Goal: Task Accomplishment & Management: Complete application form

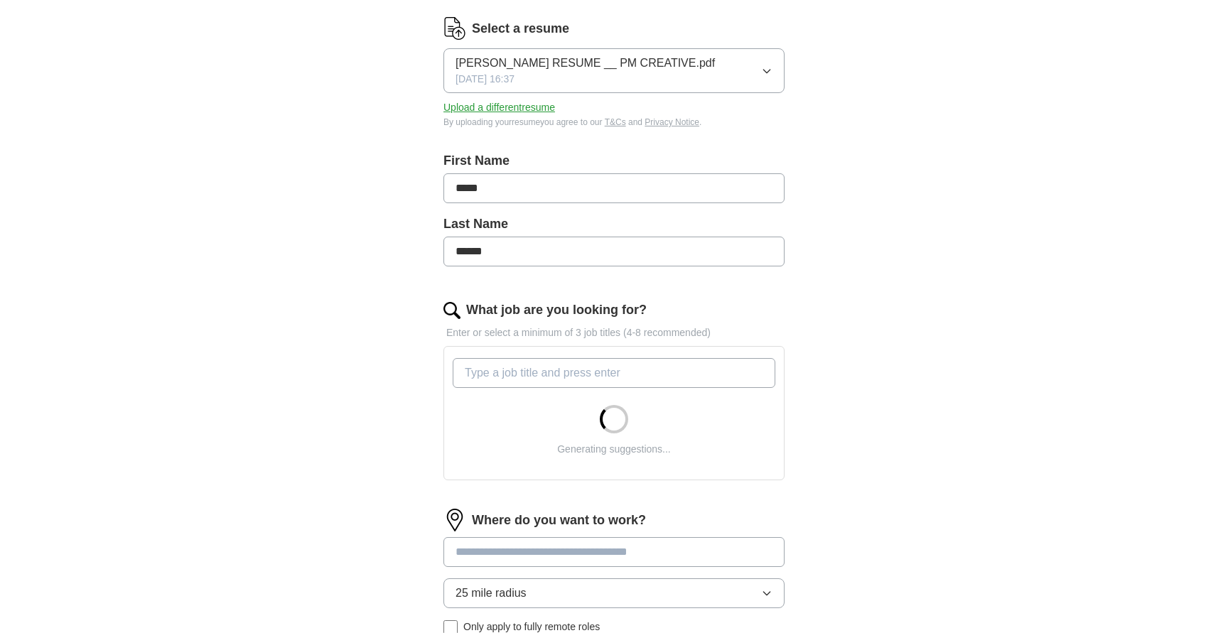
scroll to position [183, 0]
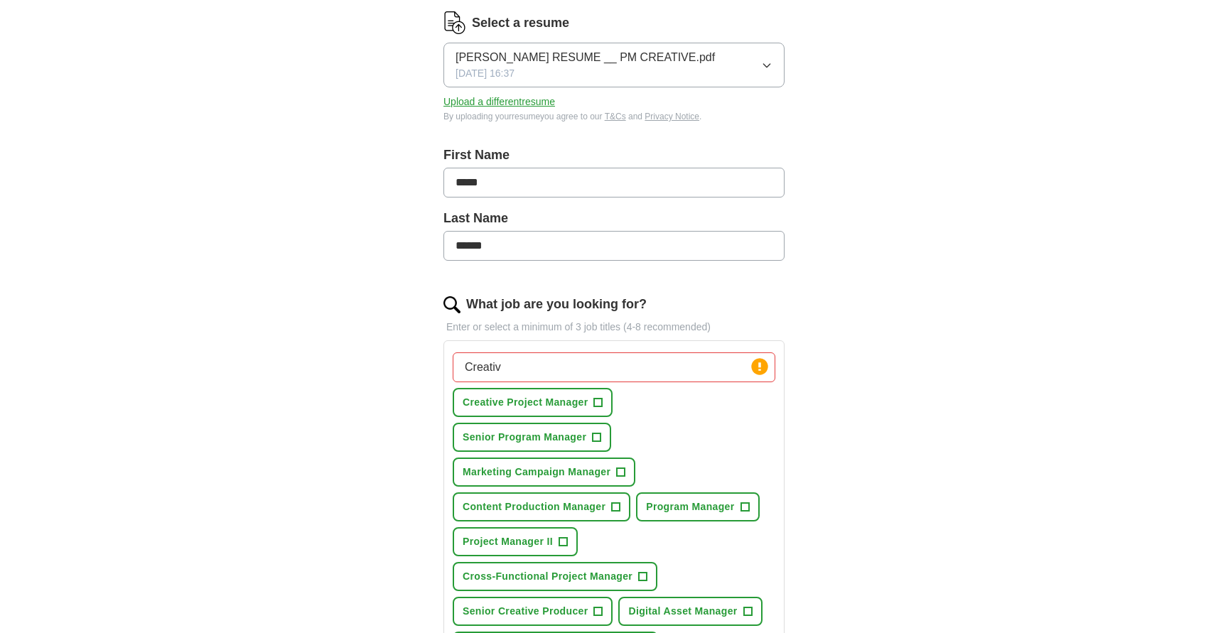
click at [601, 401] on span "+" at bounding box center [598, 402] width 9 height 11
click at [632, 372] on input "Creativ" at bounding box center [614, 367] width 323 height 30
click at [818, 419] on div "Let ApplyIQ do the hard work of searching and applying for jobs. Just tell us w…" at bounding box center [614, 478] width 455 height 1077
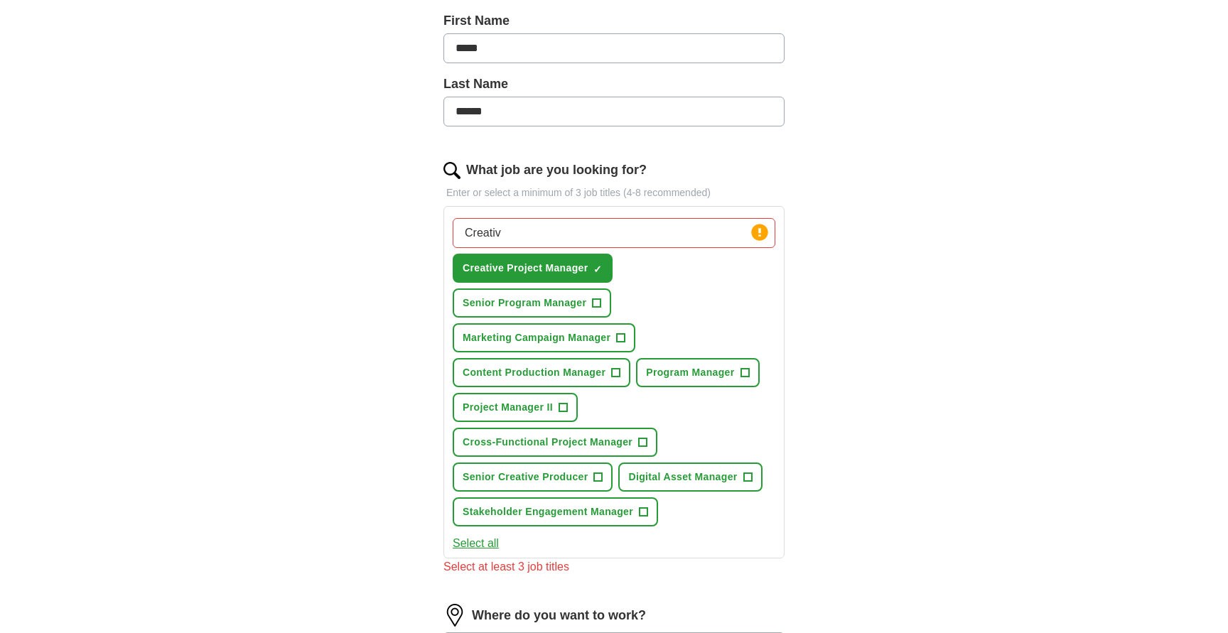
scroll to position [329, 0]
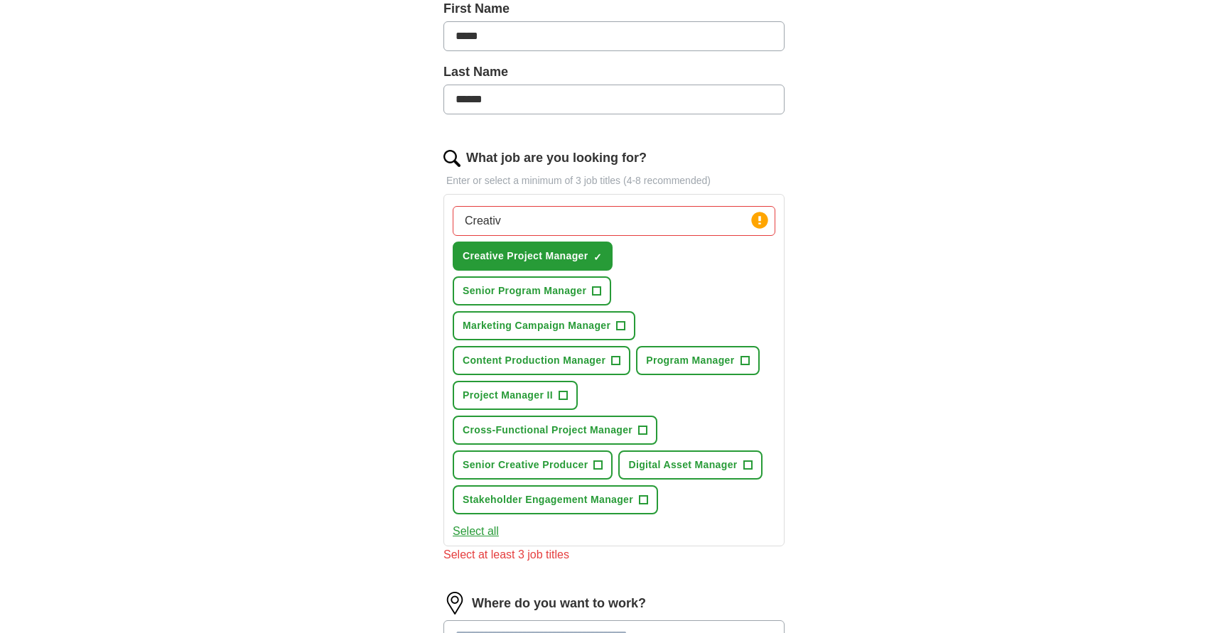
click at [642, 223] on input "Creativ" at bounding box center [614, 221] width 323 height 30
click at [487, 531] on button "Select all" at bounding box center [476, 531] width 46 height 17
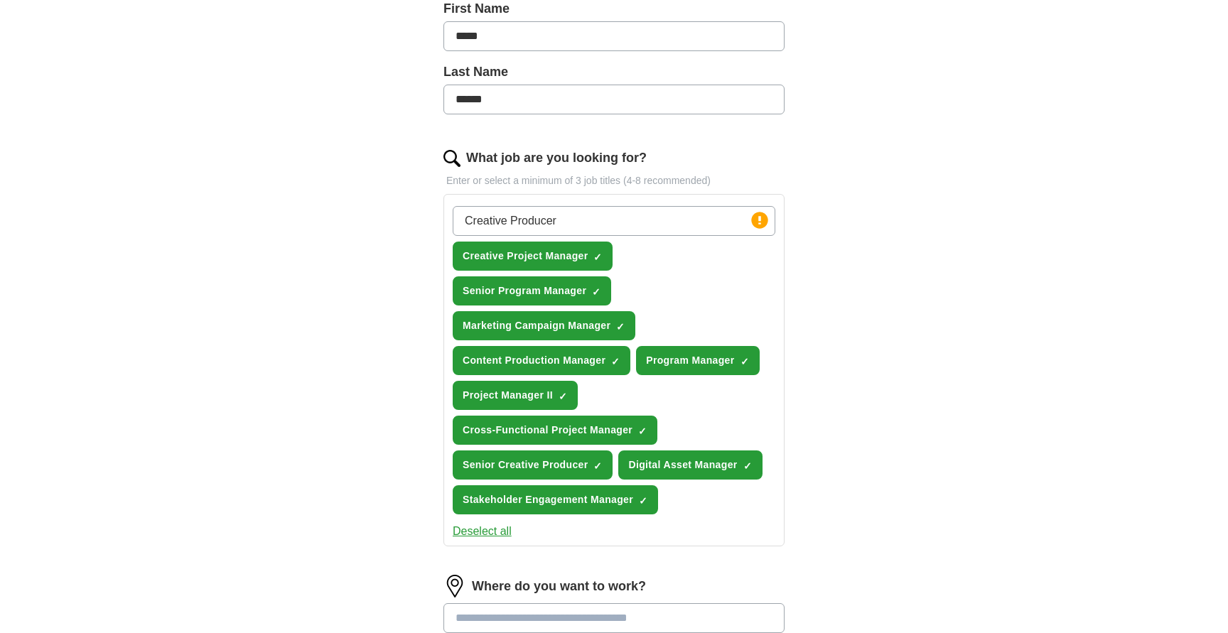
click at [487, 529] on button "Deselect all" at bounding box center [482, 531] width 59 height 17
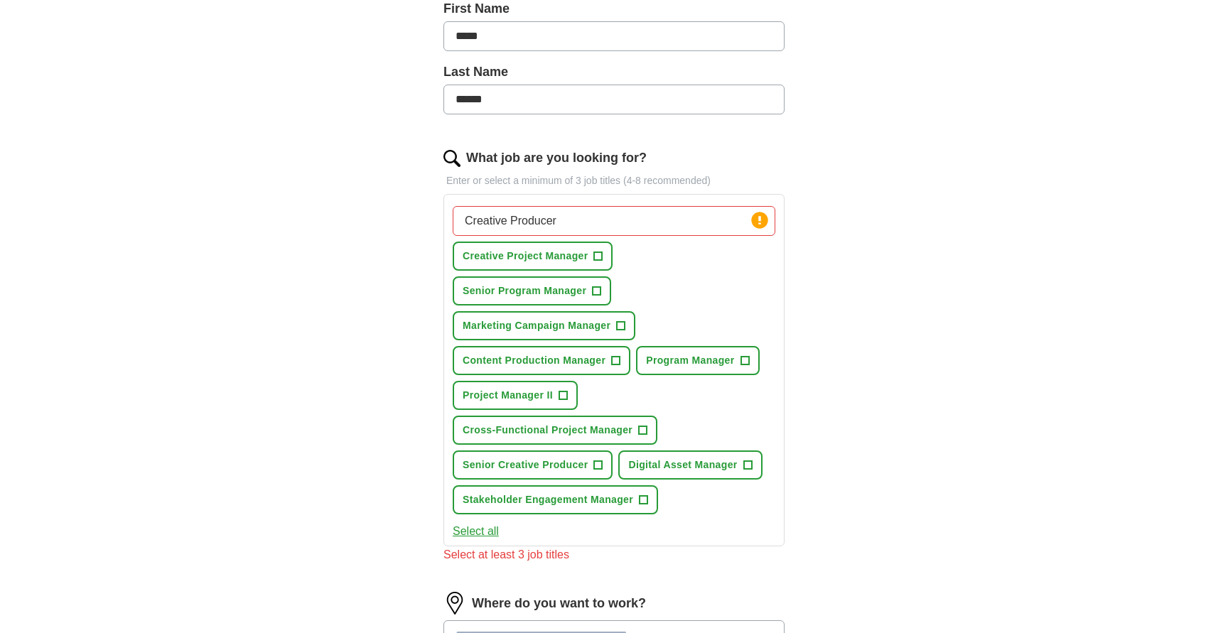
click at [555, 261] on span "Creative Project Manager" at bounding box center [525, 256] width 125 height 15
click at [615, 228] on input "Creative Producer" at bounding box center [614, 221] width 323 height 30
type input "C"
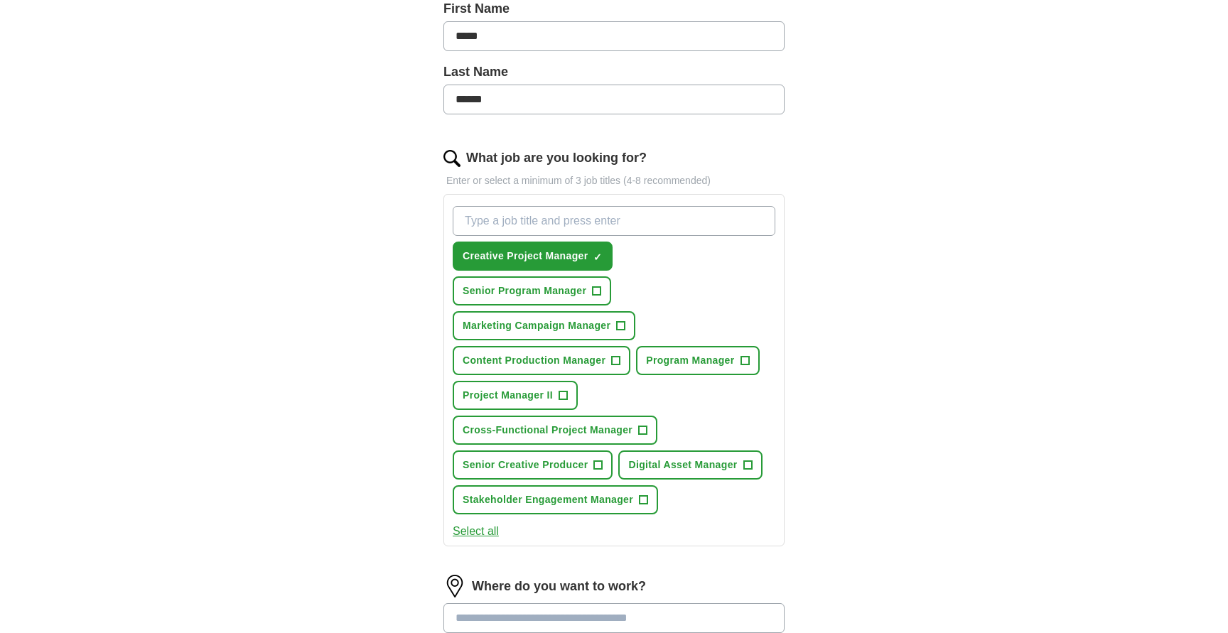
type input "C"
click at [674, 357] on span "Program Manager" at bounding box center [690, 360] width 88 height 15
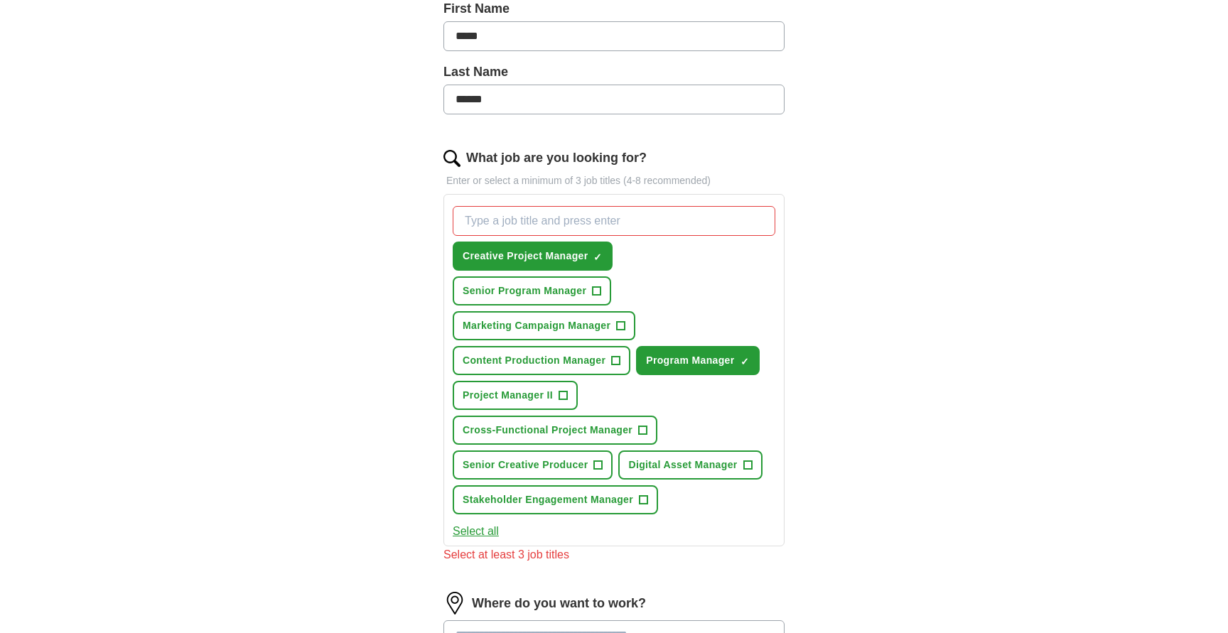
click at [551, 401] on span "Project Manager II" at bounding box center [508, 395] width 90 height 15
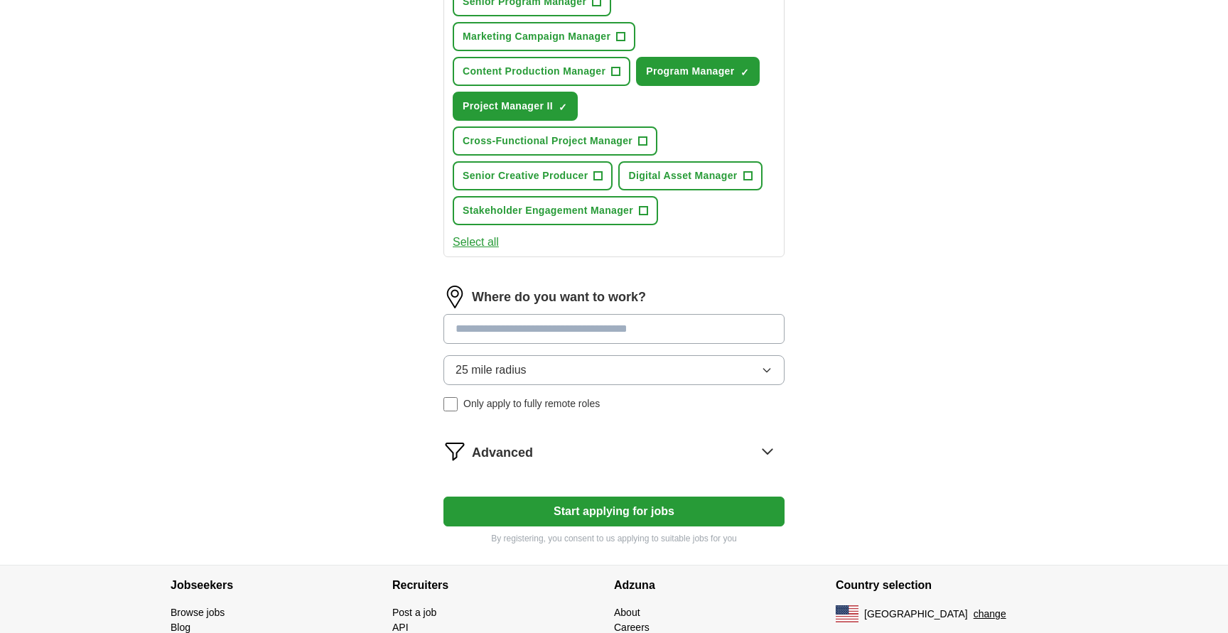
scroll to position [628, 0]
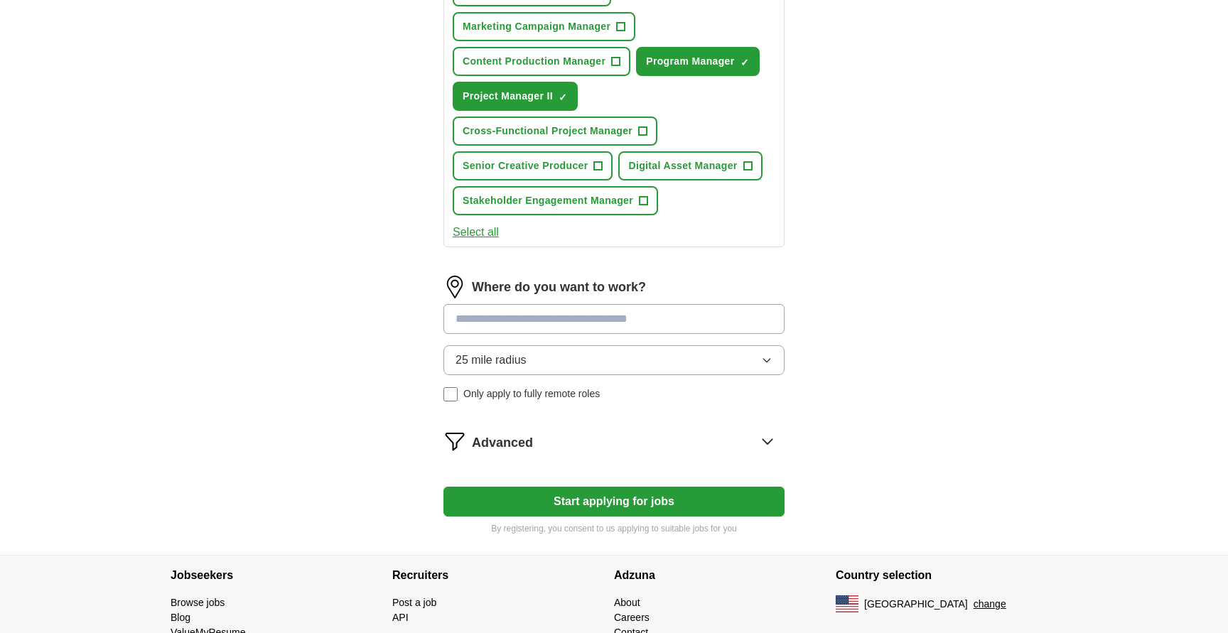
click at [578, 325] on input at bounding box center [613, 319] width 341 height 30
type input "********"
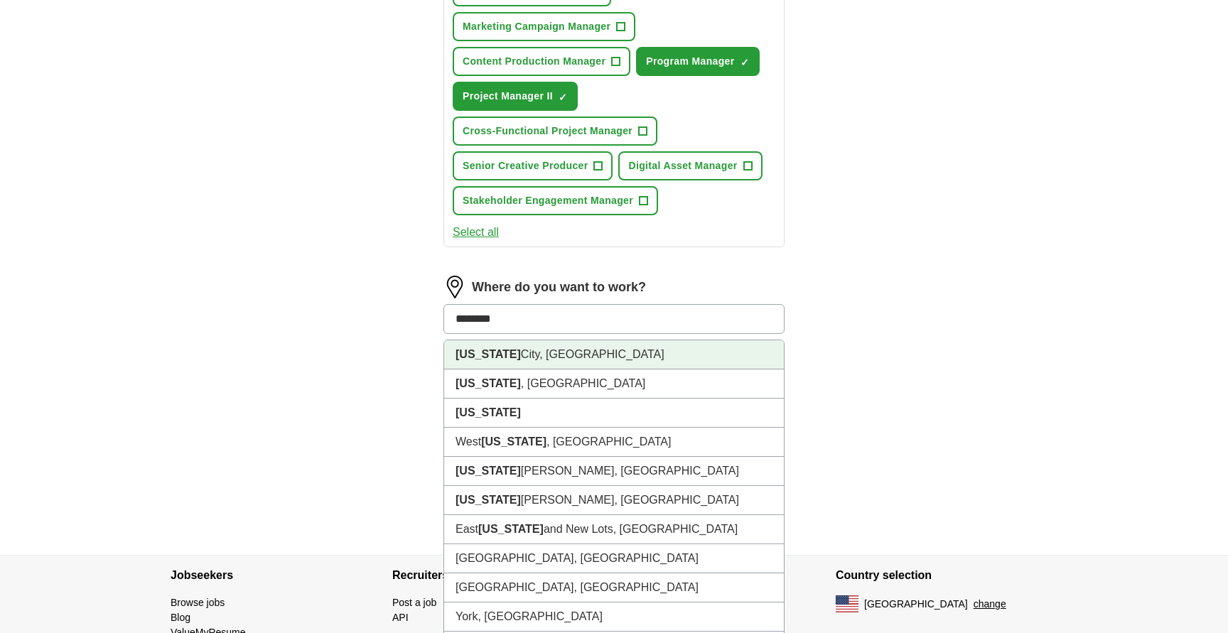
click at [525, 362] on li "New York City, NY" at bounding box center [614, 354] width 340 height 29
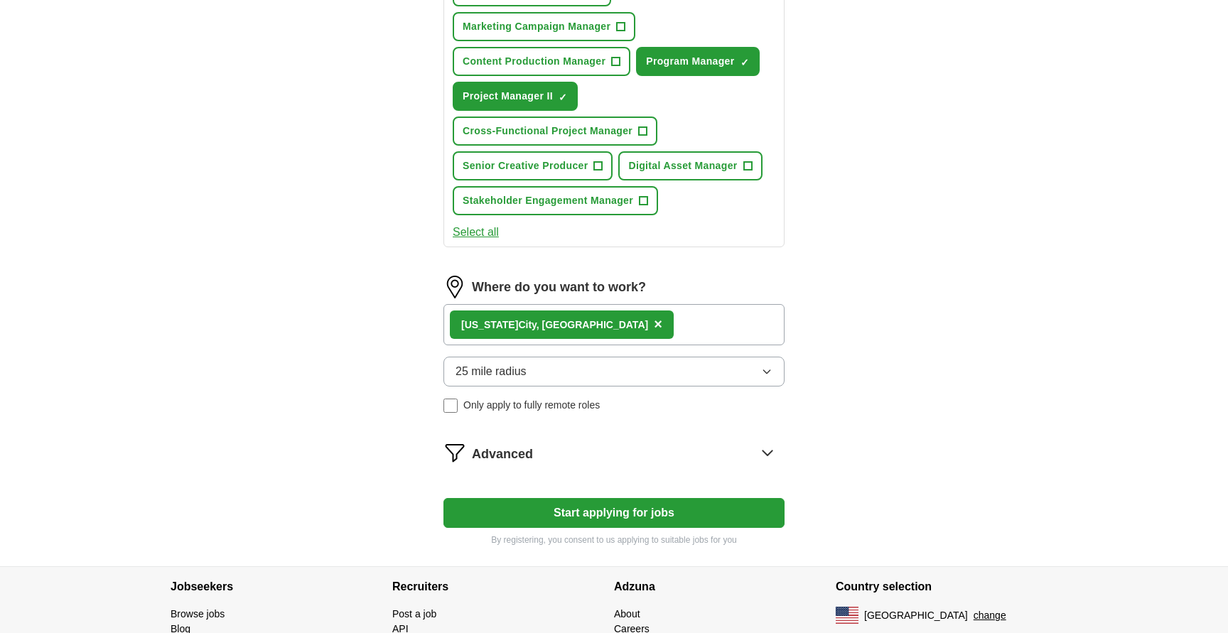
click at [497, 380] on button "25 mile radius" at bounding box center [613, 372] width 341 height 30
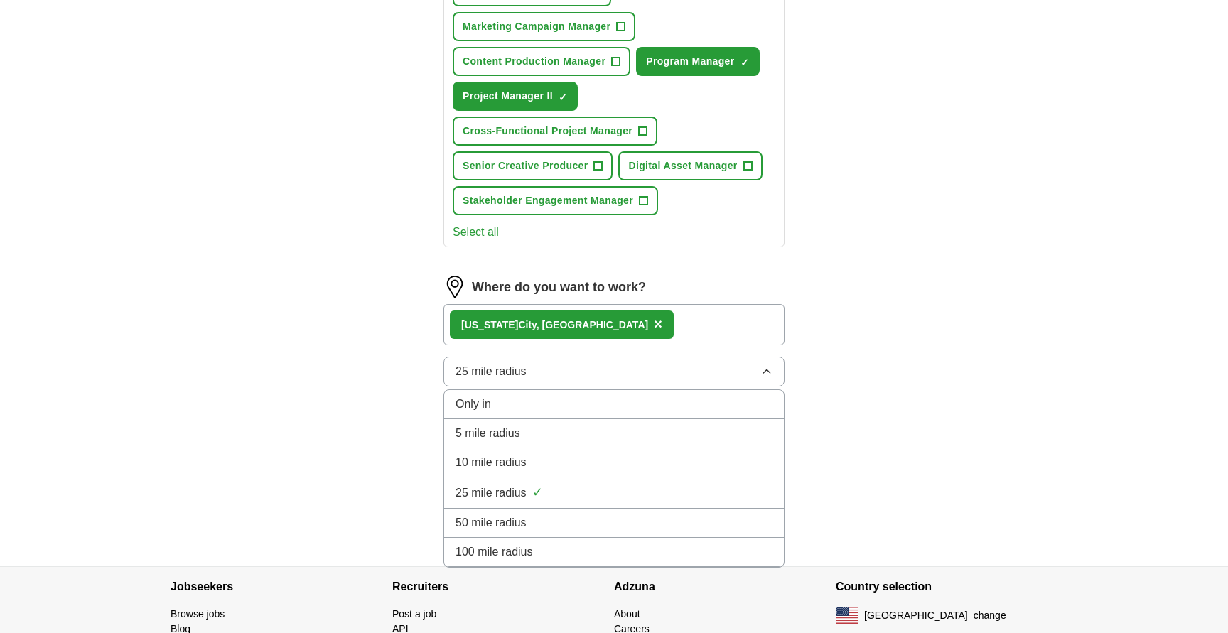
click at [491, 461] on span "10 mile radius" at bounding box center [490, 462] width 71 height 17
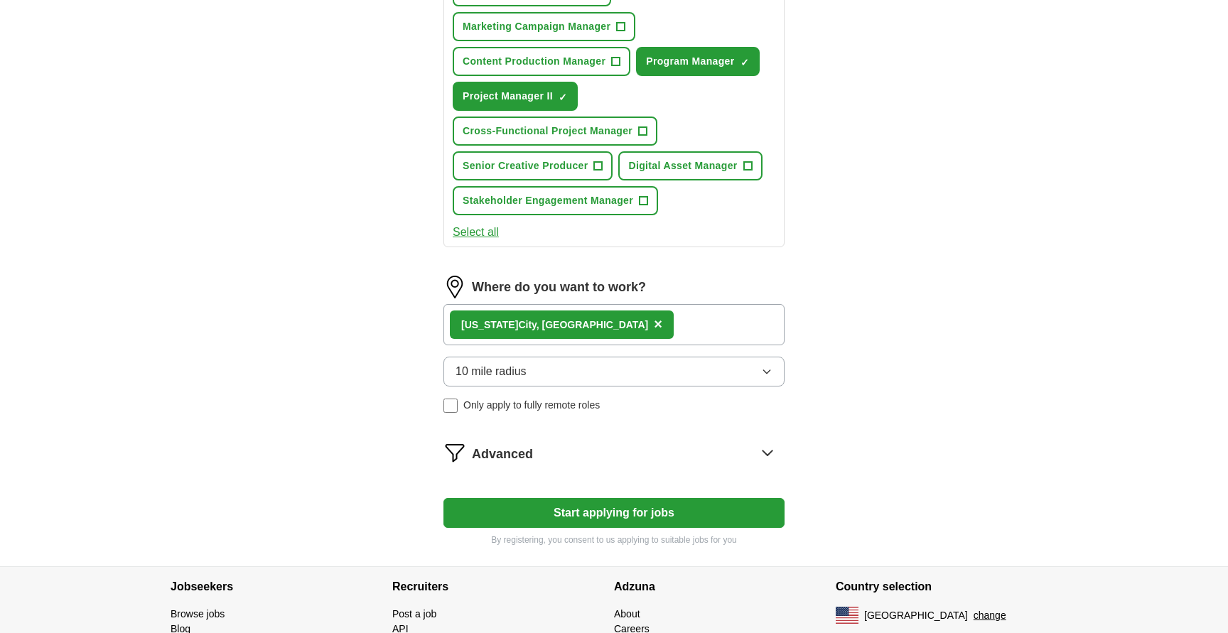
click at [494, 453] on span "Advanced" at bounding box center [502, 454] width 61 height 19
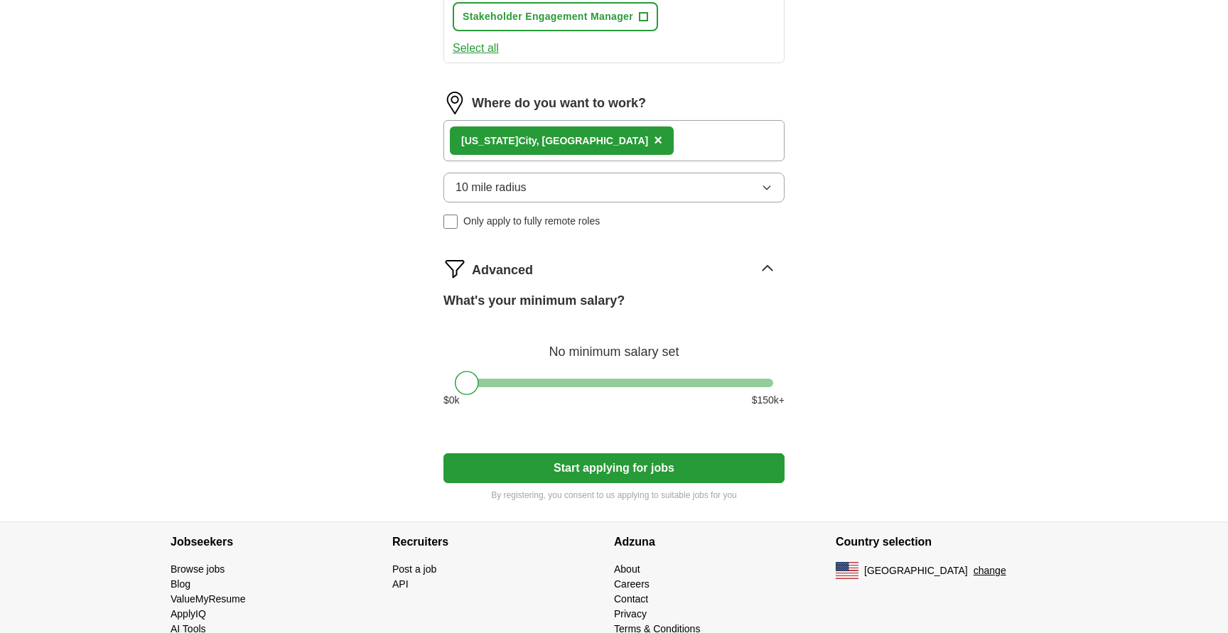
scroll to position [824, 0]
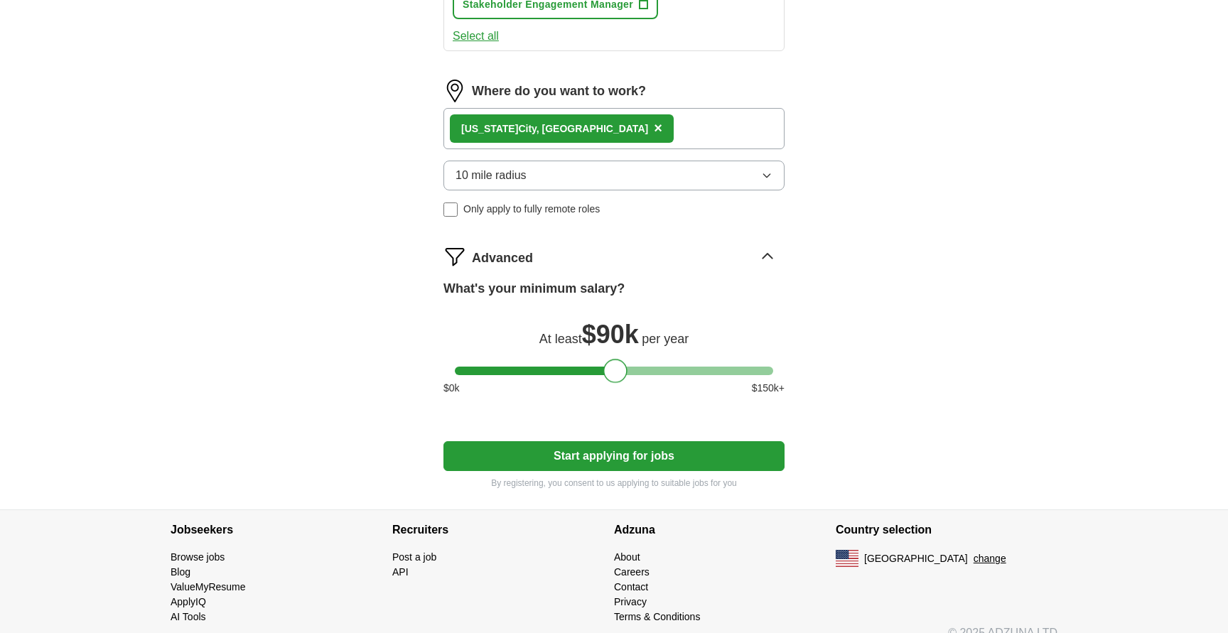
drag, startPoint x: 463, startPoint y: 369, endPoint x: 610, endPoint y: 394, distance: 149.9
click at [610, 394] on div "What's your minimum salary? At least $ 90k per year $ 0 k $ 150 k+" at bounding box center [613, 343] width 341 height 128
click at [608, 462] on button "Start applying for jobs" at bounding box center [613, 456] width 341 height 30
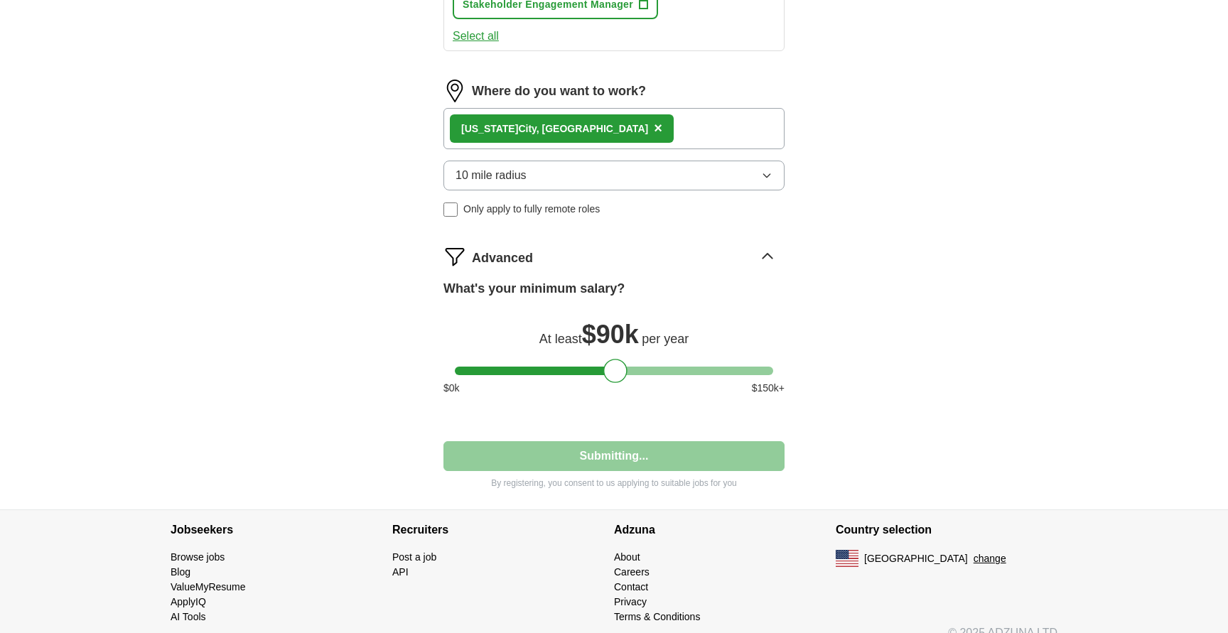
scroll to position [149, 0]
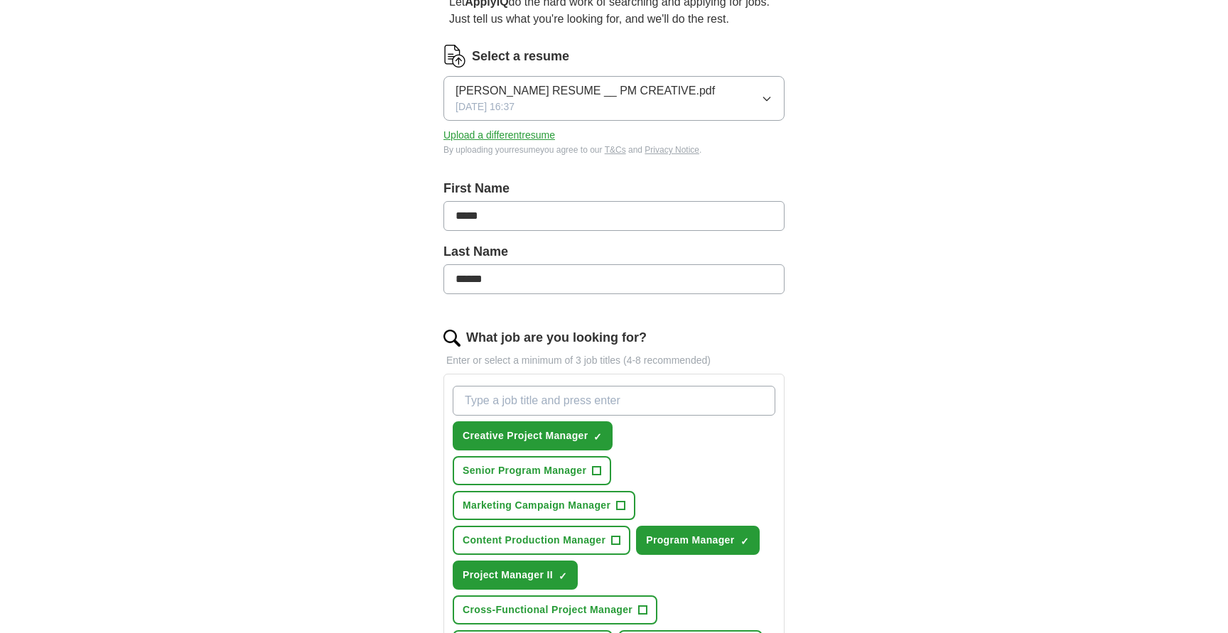
select select "**"
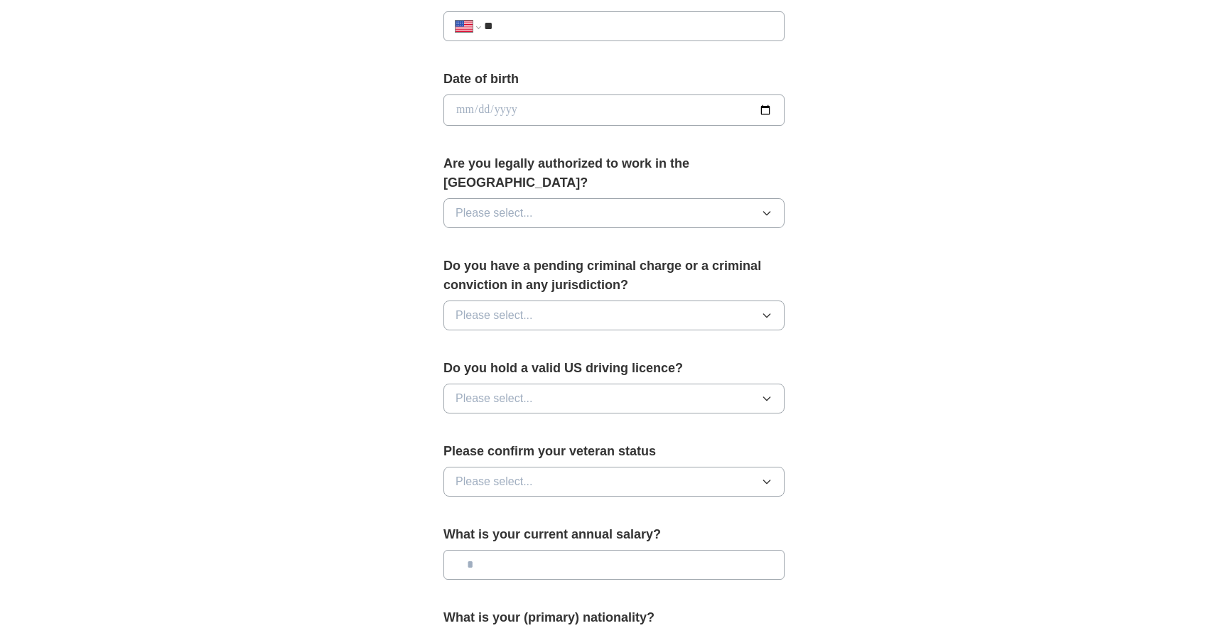
scroll to position [588, 0]
click at [581, 207] on button "Please select..." at bounding box center [613, 215] width 341 height 30
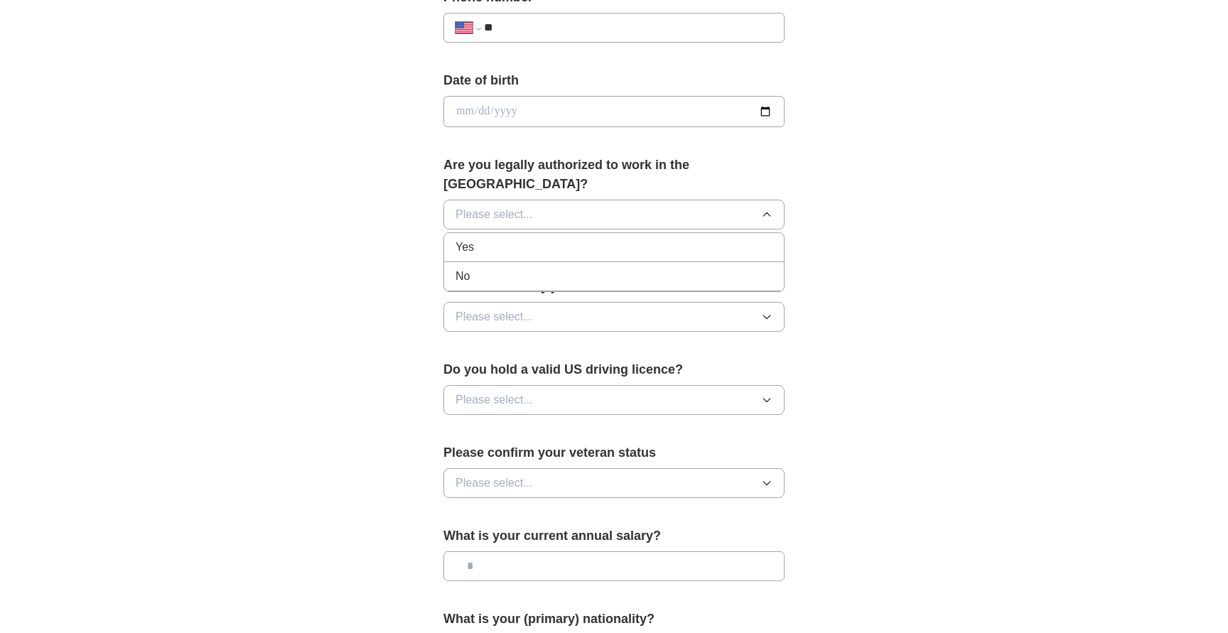
click at [577, 239] on li "Yes" at bounding box center [614, 247] width 340 height 29
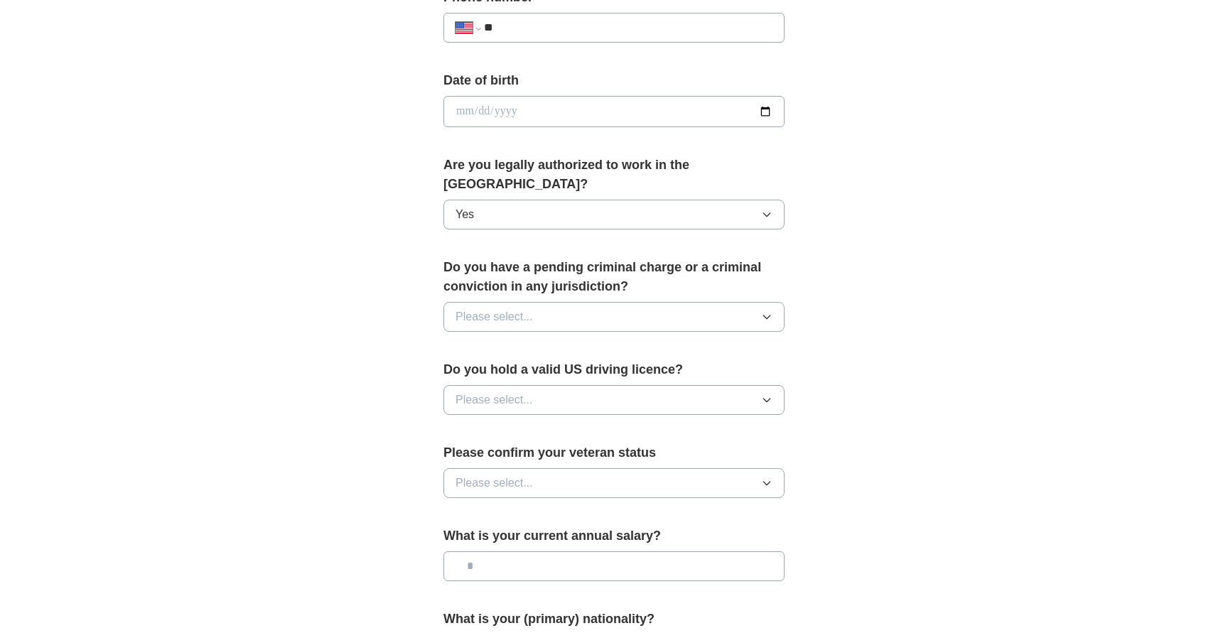
click at [574, 302] on button "Please select..." at bounding box center [613, 317] width 341 height 30
click at [568, 370] on div "No" at bounding box center [613, 378] width 317 height 17
click at [563, 385] on button "Please select..." at bounding box center [613, 400] width 341 height 30
click at [557, 424] on div "Yes" at bounding box center [613, 432] width 317 height 17
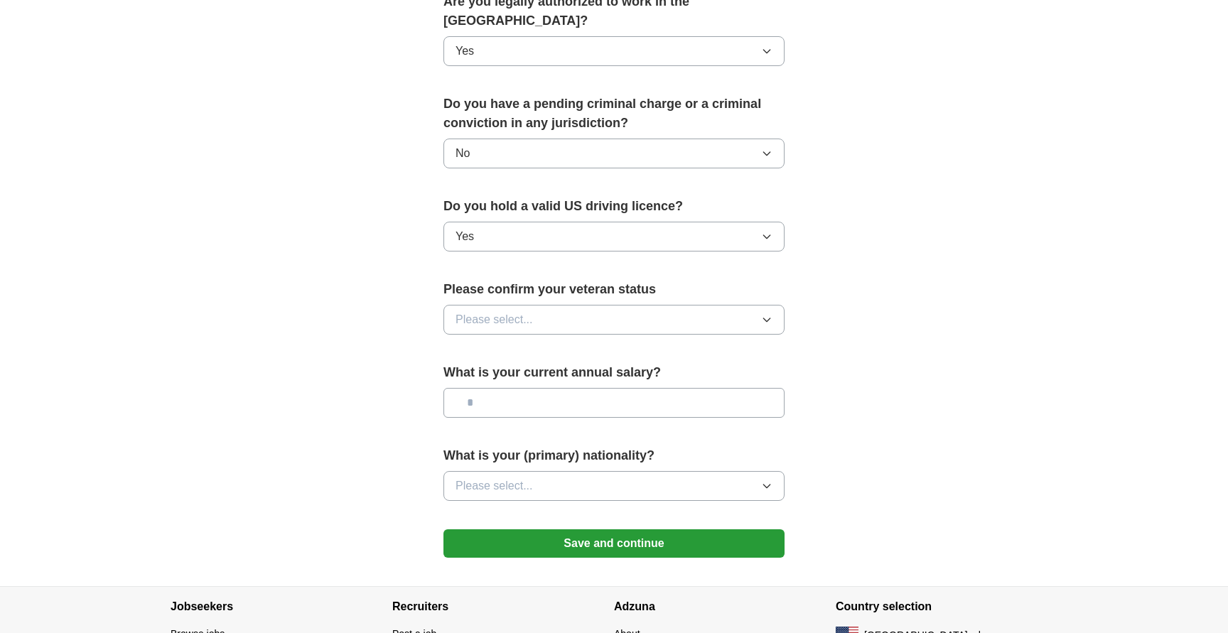
scroll to position [767, 0]
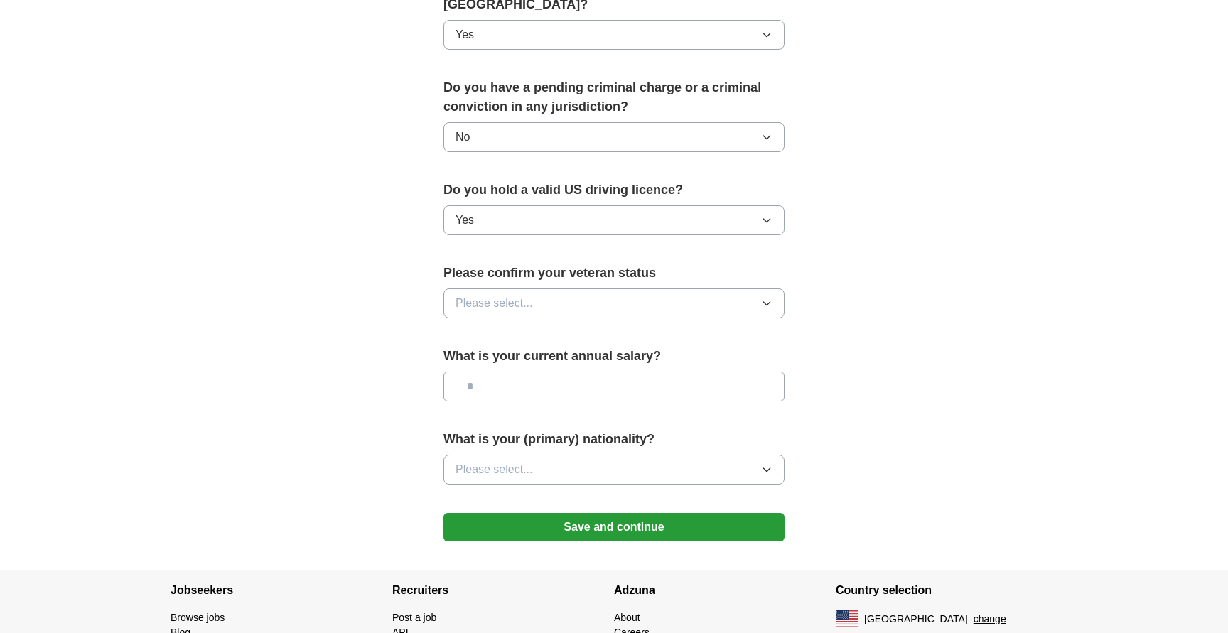
click at [555, 288] on button "Please select..." at bounding box center [613, 303] width 341 height 30
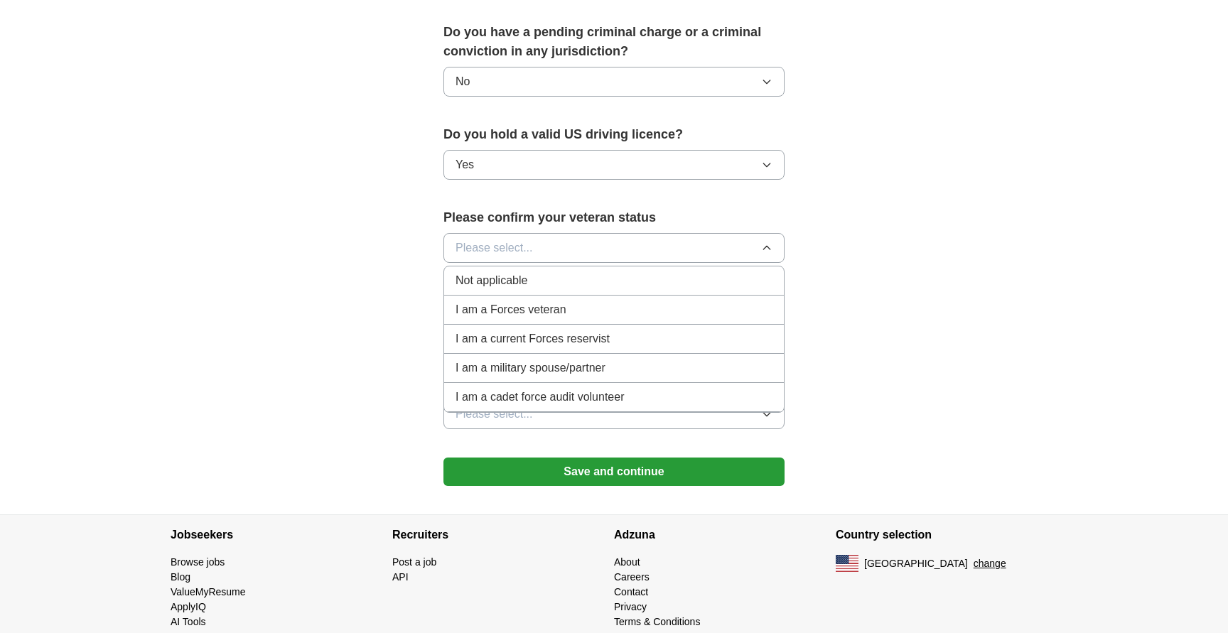
scroll to position [824, 0]
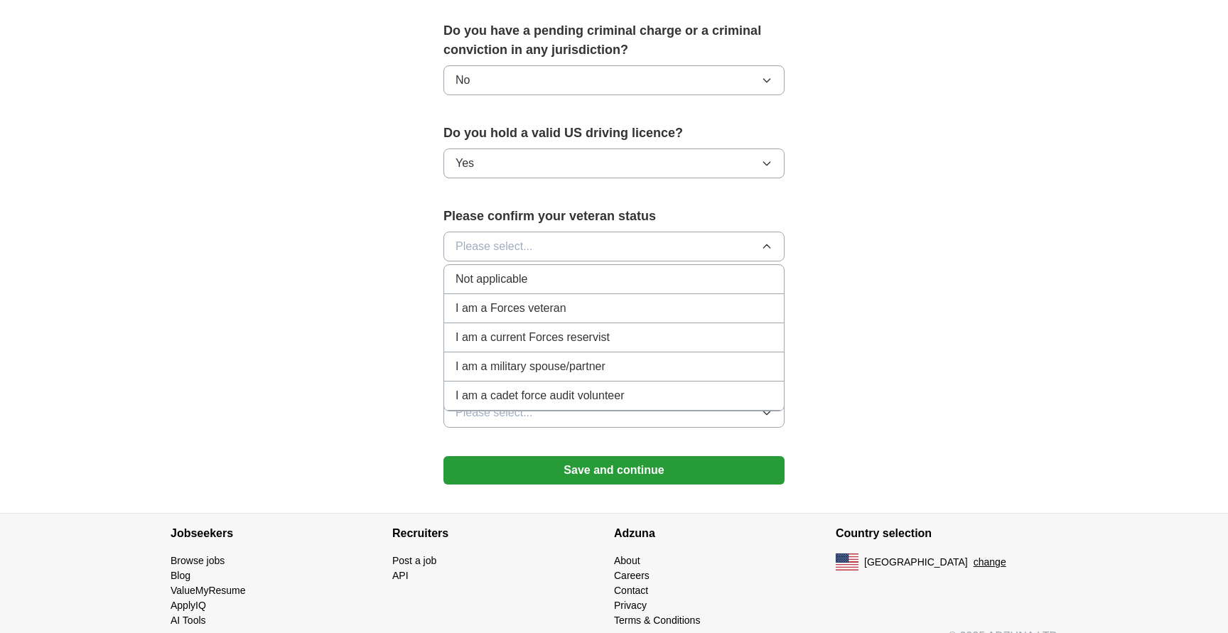
click at [546, 272] on li "Not applicable" at bounding box center [614, 279] width 340 height 29
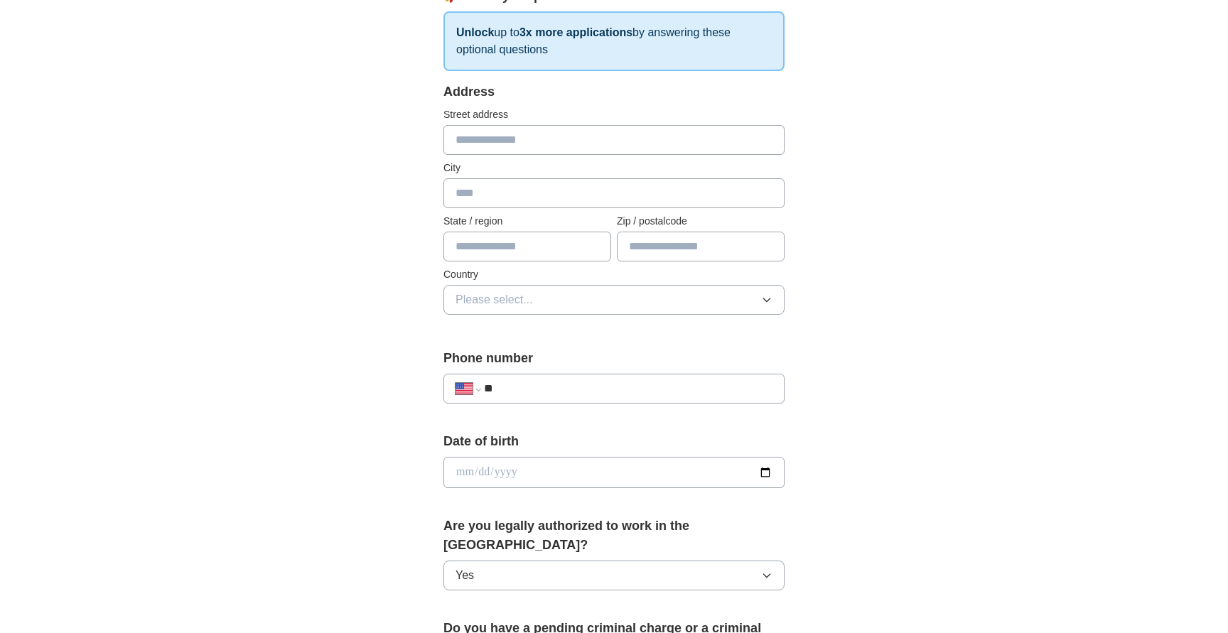
scroll to position [229, 0]
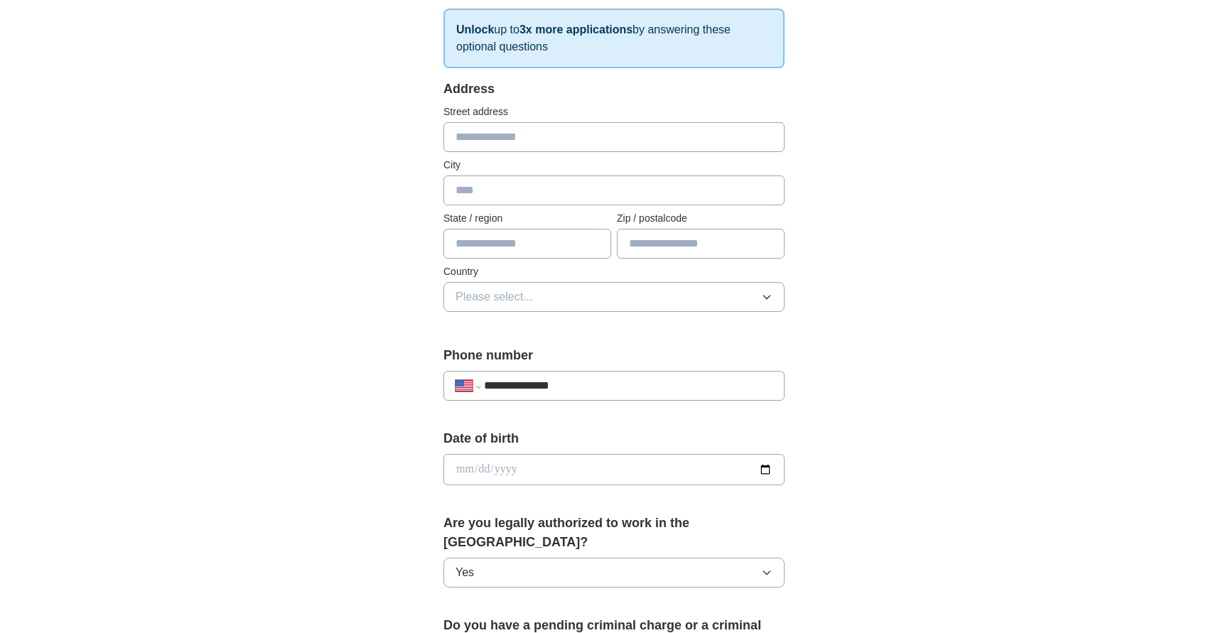
type input "**********"
click at [482, 470] on input "date" at bounding box center [613, 469] width 341 height 31
click at [504, 467] on input "date" at bounding box center [613, 469] width 341 height 31
type input "**********"
click at [337, 403] on div "**********" at bounding box center [613, 461] width 909 height 1294
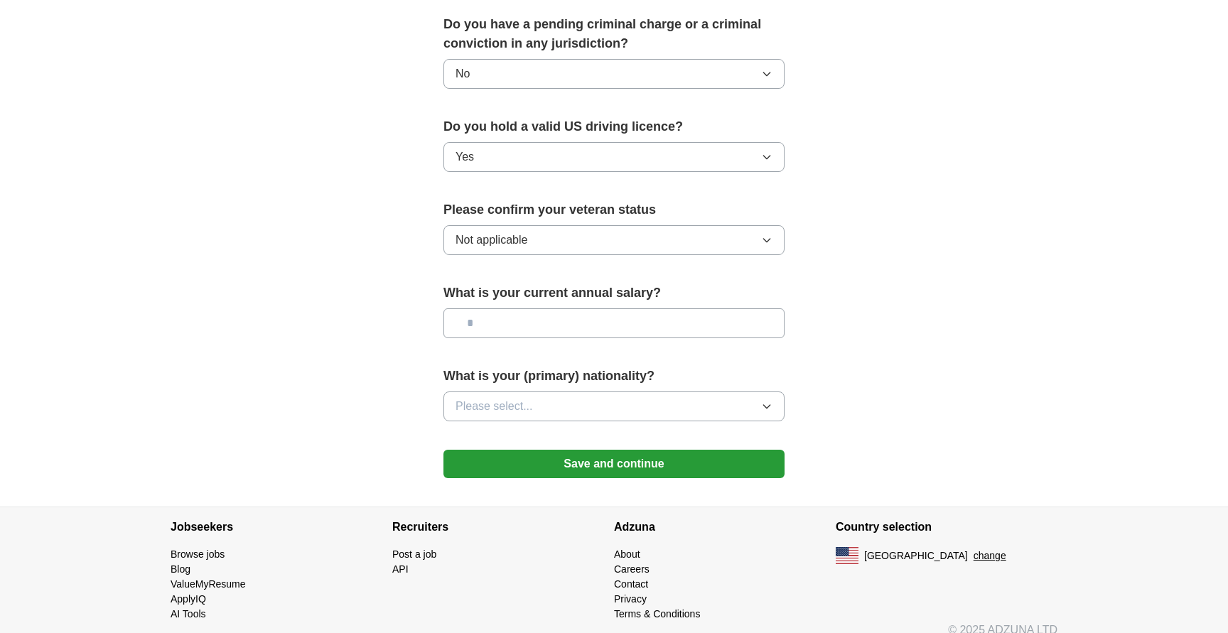
scroll to position [830, 0]
click at [513, 450] on button "Save and continue" at bounding box center [613, 464] width 341 height 28
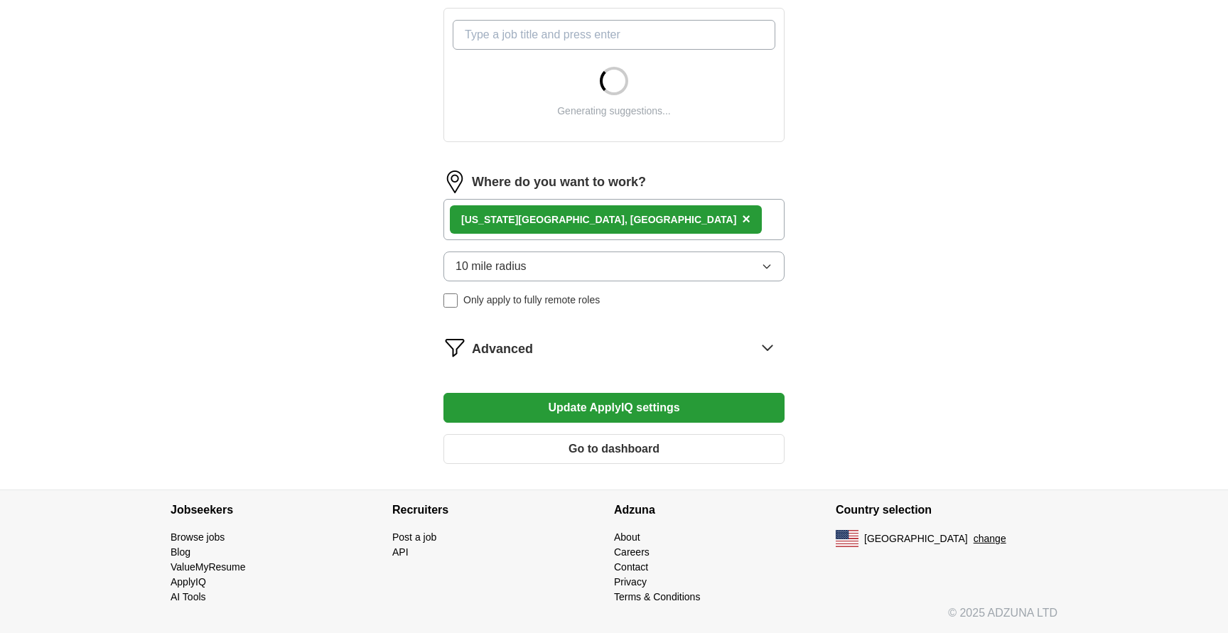
scroll to position [515, 0]
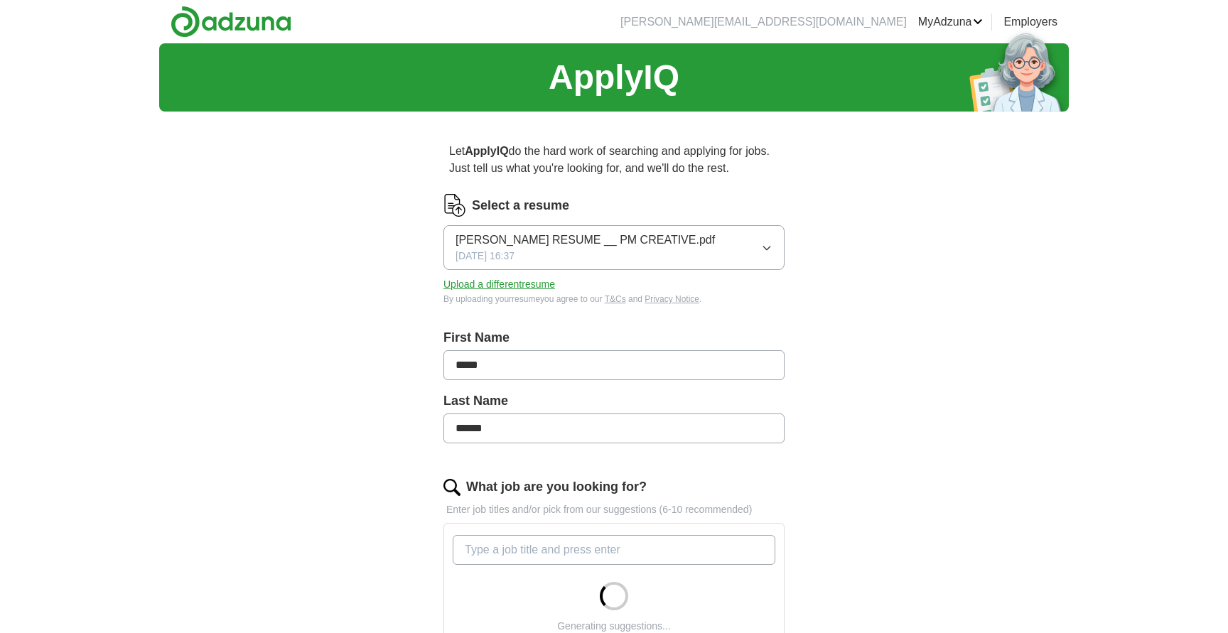
click at [549, 250] on div "[PERSON_NAME] RESUME __ PM CREATIVE.pdf [DATE] 16:37" at bounding box center [584, 248] width 259 height 32
click at [350, 308] on div "ApplyIQ Let ApplyIQ do the hard work of searching and applying for jobs. Just t…" at bounding box center [613, 523] width 909 height 961
click at [477, 284] on button "Upload a different resume" at bounding box center [499, 284] width 112 height 15
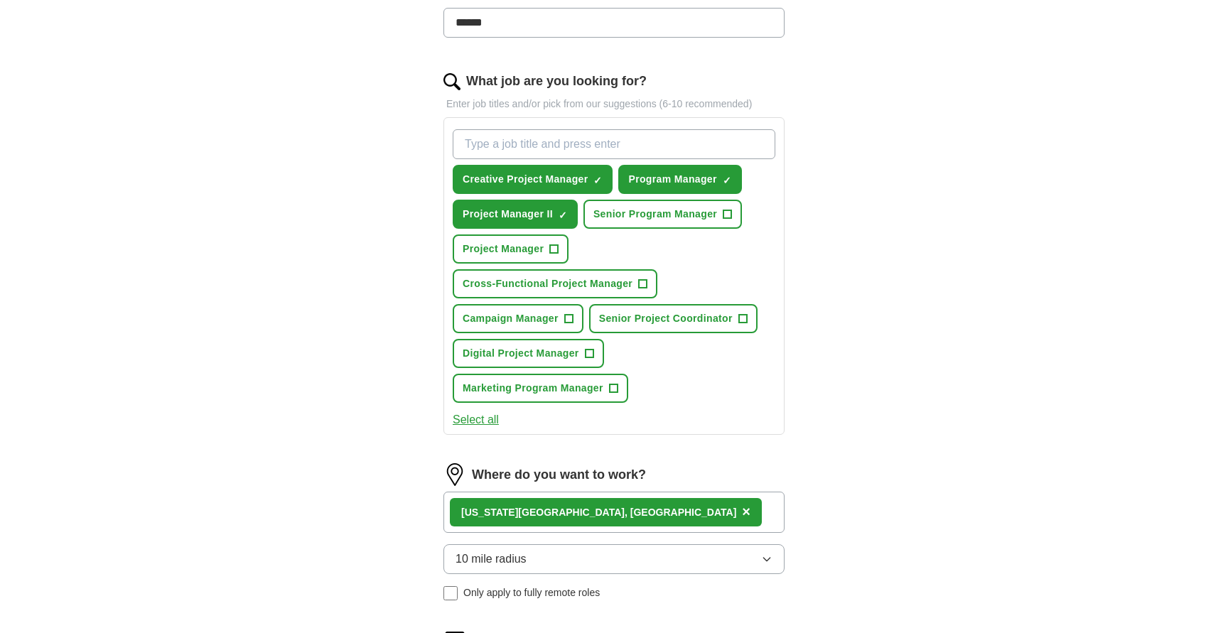
scroll to position [409, 0]
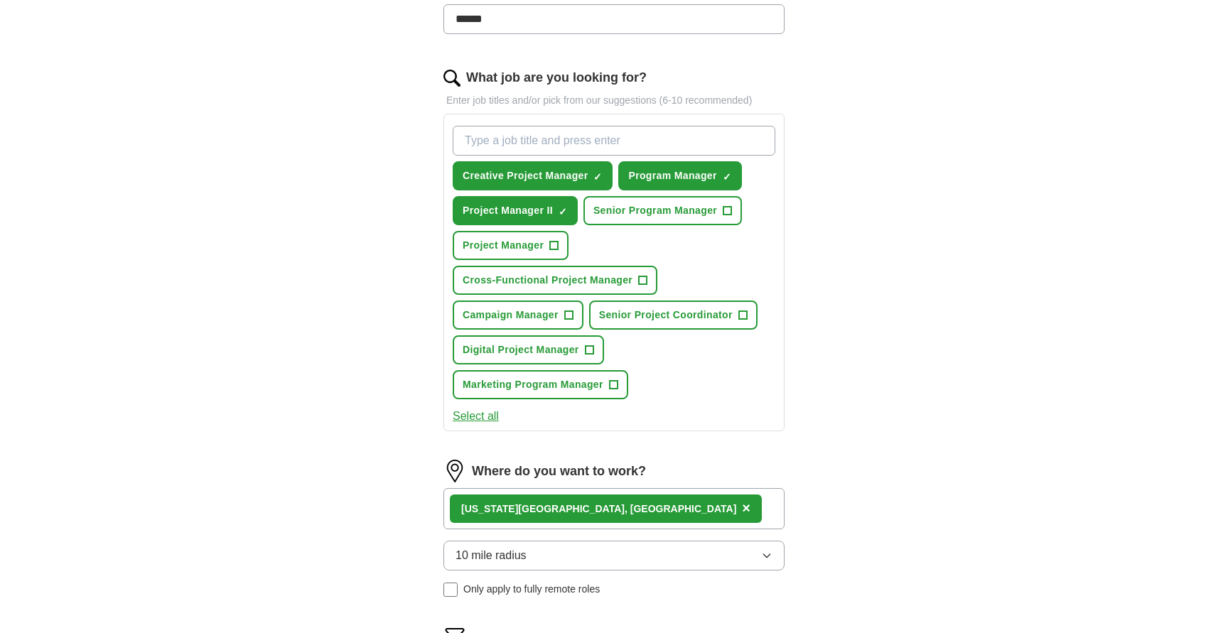
click at [574, 346] on span "Digital Project Manager" at bounding box center [521, 349] width 117 height 15
click at [553, 254] on button "Project Manager +" at bounding box center [511, 245] width 116 height 29
click at [563, 394] on button "Marketing Program Manager +" at bounding box center [540, 384] width 175 height 29
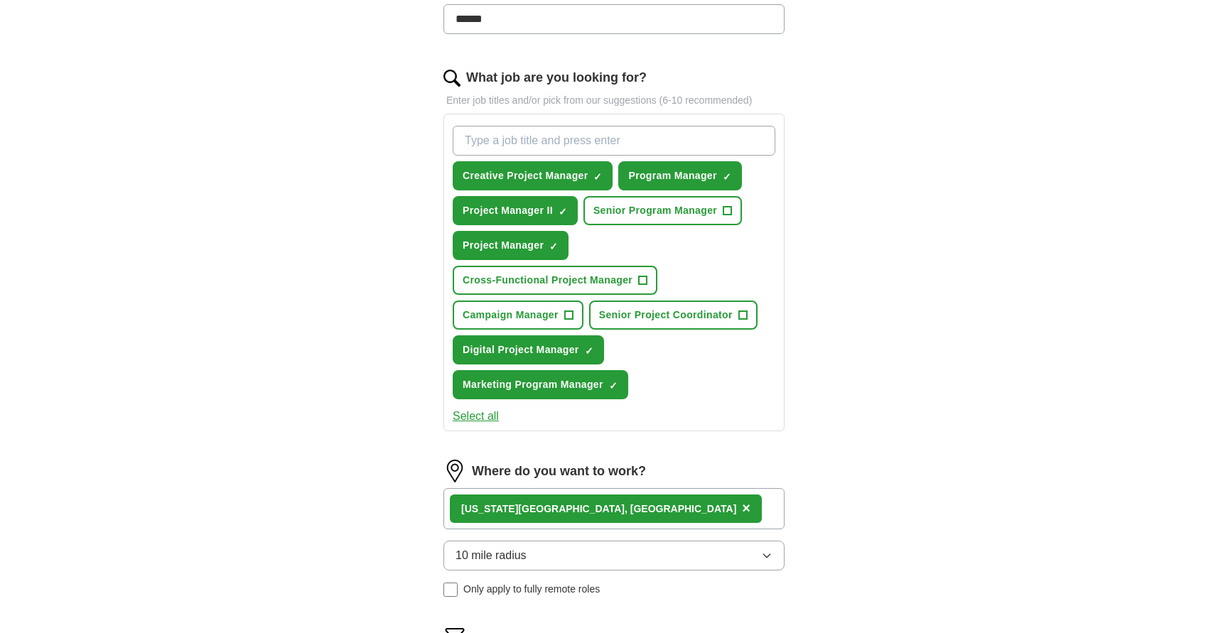
click at [467, 318] on span "Campaign Manager" at bounding box center [511, 315] width 96 height 15
click at [475, 293] on button "Cross-Functional Project Manager +" at bounding box center [555, 280] width 205 height 29
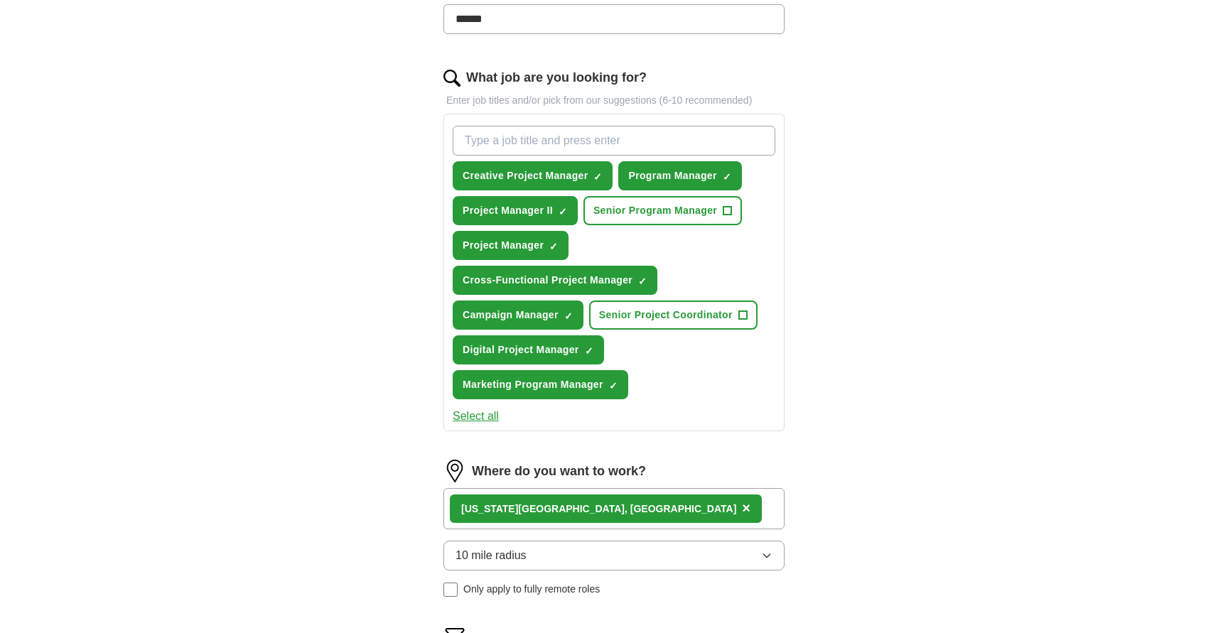
click at [661, 212] on span "Senior Program Manager" at bounding box center [655, 210] width 124 height 15
click at [662, 315] on span "Senior Project Coordinator" at bounding box center [666, 315] width 134 height 15
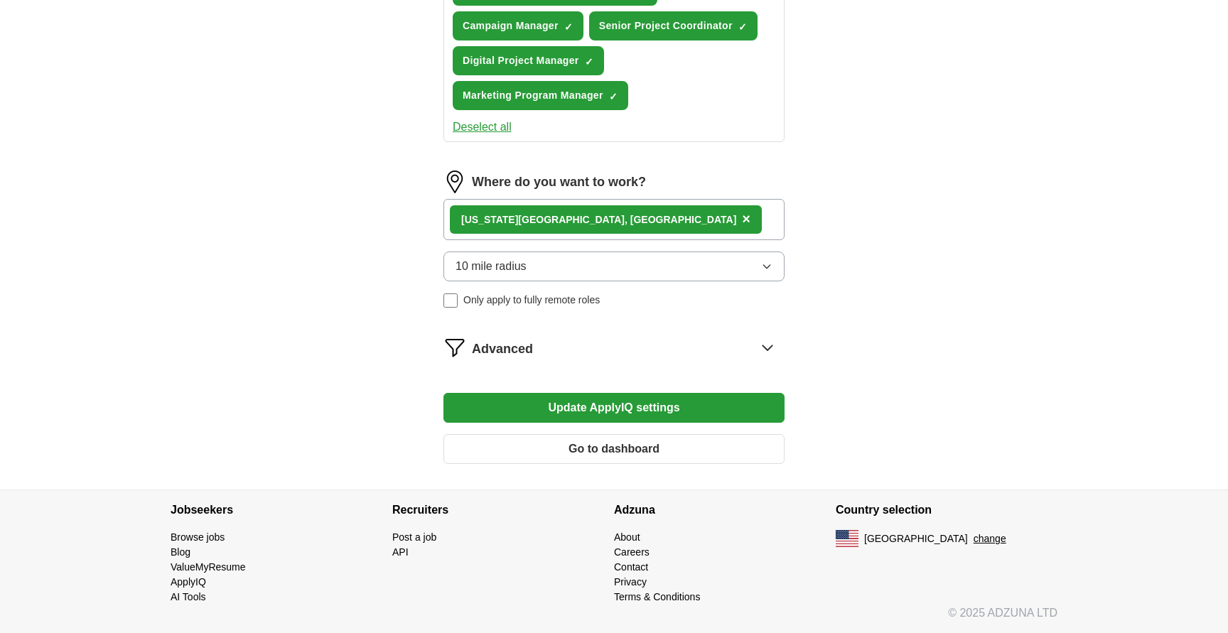
scroll to position [698, 0]
click at [634, 404] on button "Update ApplyIQ settings" at bounding box center [613, 408] width 341 height 30
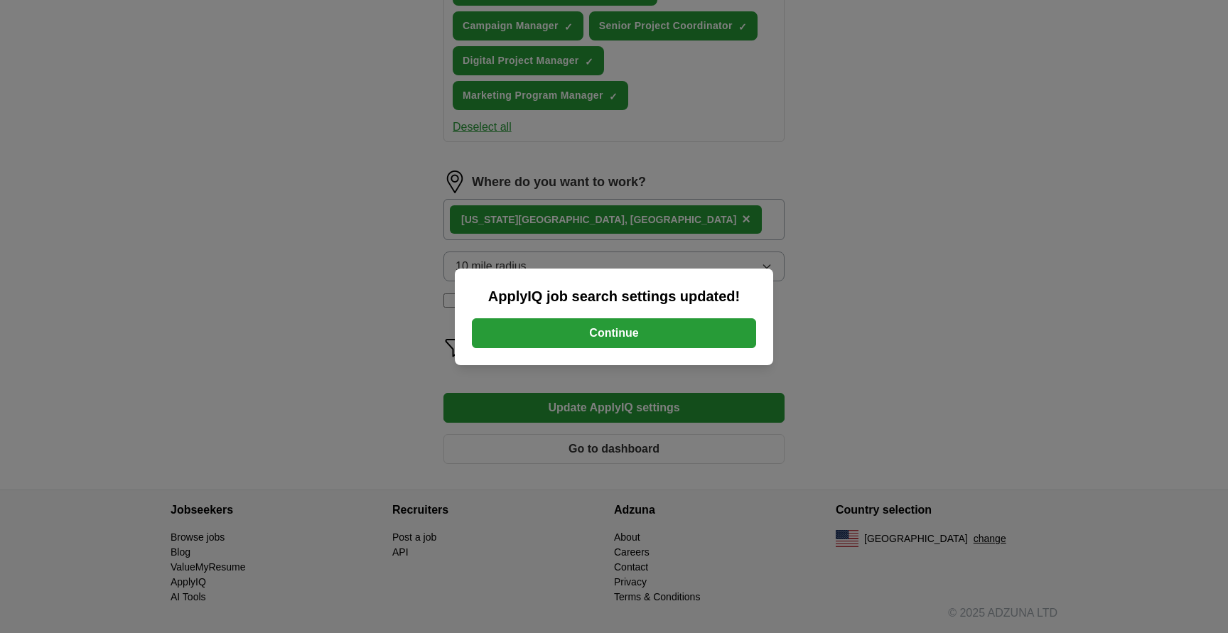
click at [575, 330] on button "Continue" at bounding box center [614, 333] width 284 height 30
